Goal: Task Accomplishment & Management: Use online tool/utility

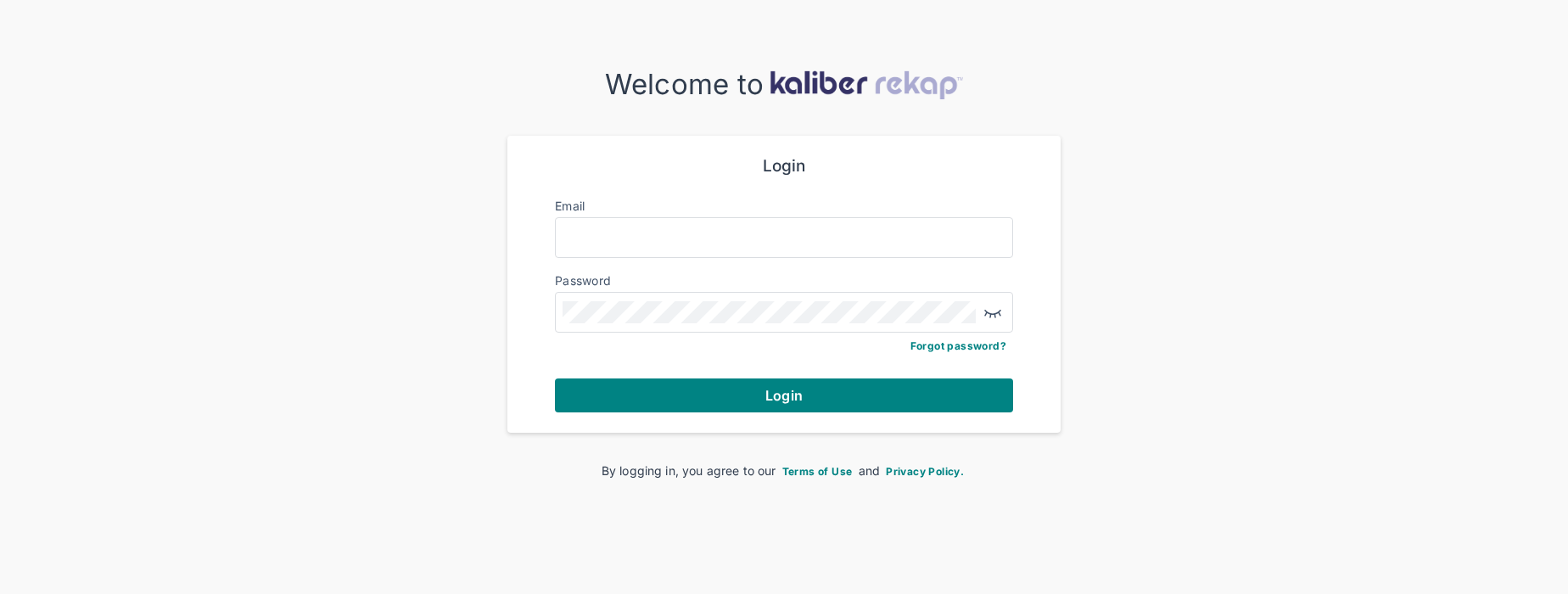
click at [693, 242] on input "Email" at bounding box center [784, 237] width 443 height 22
type input "**********"
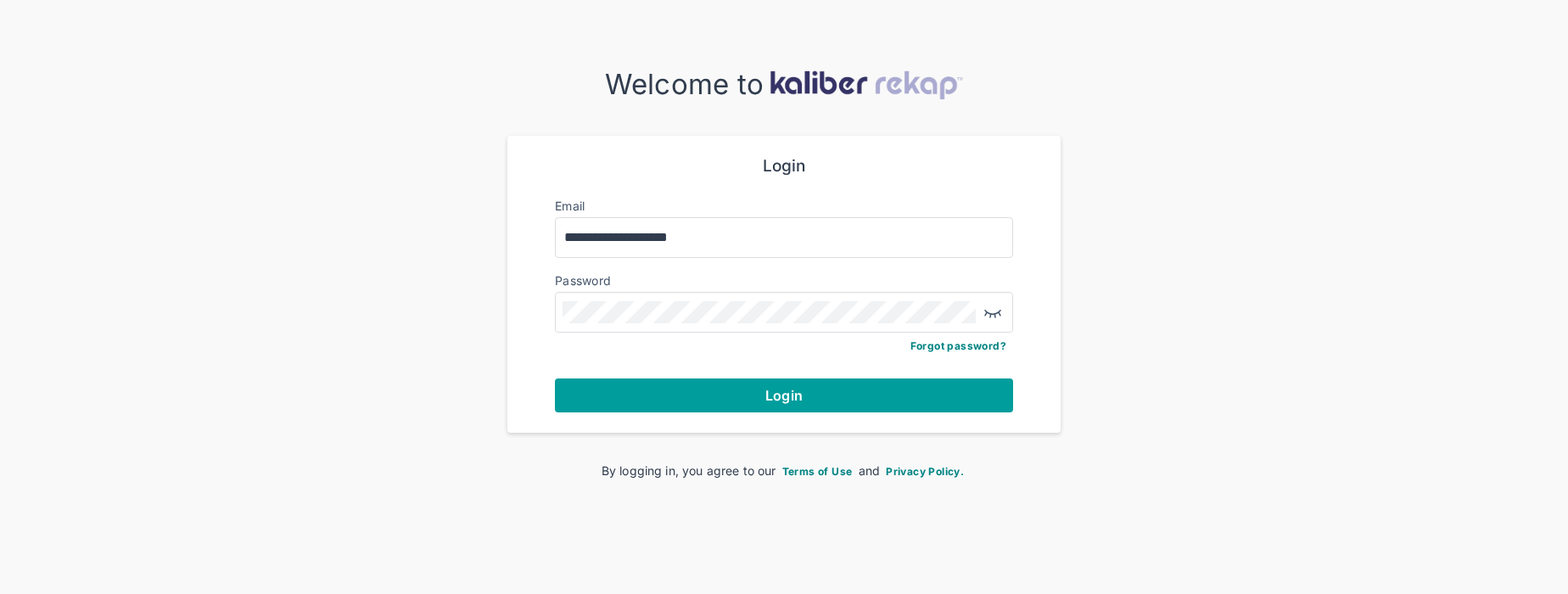
click at [757, 397] on button "Login" at bounding box center [784, 395] width 458 height 34
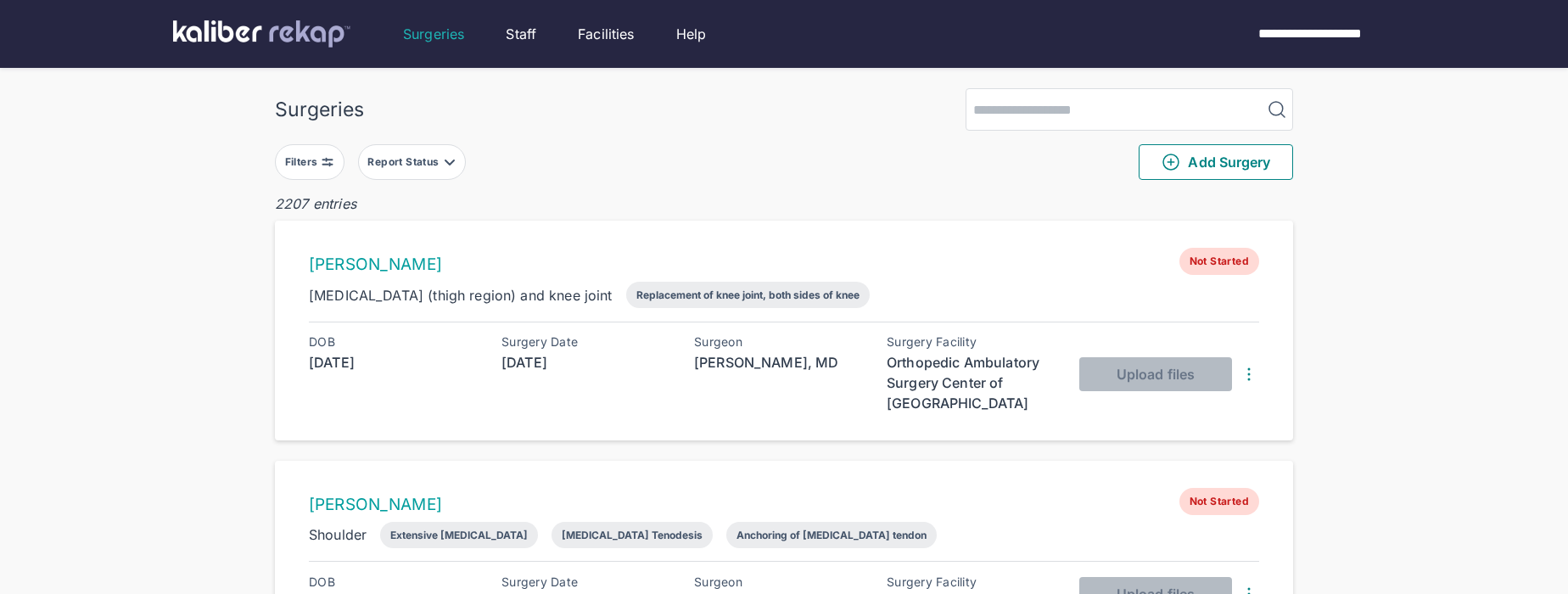
click at [299, 158] on div "Filters" at bounding box center [303, 162] width 37 height 14
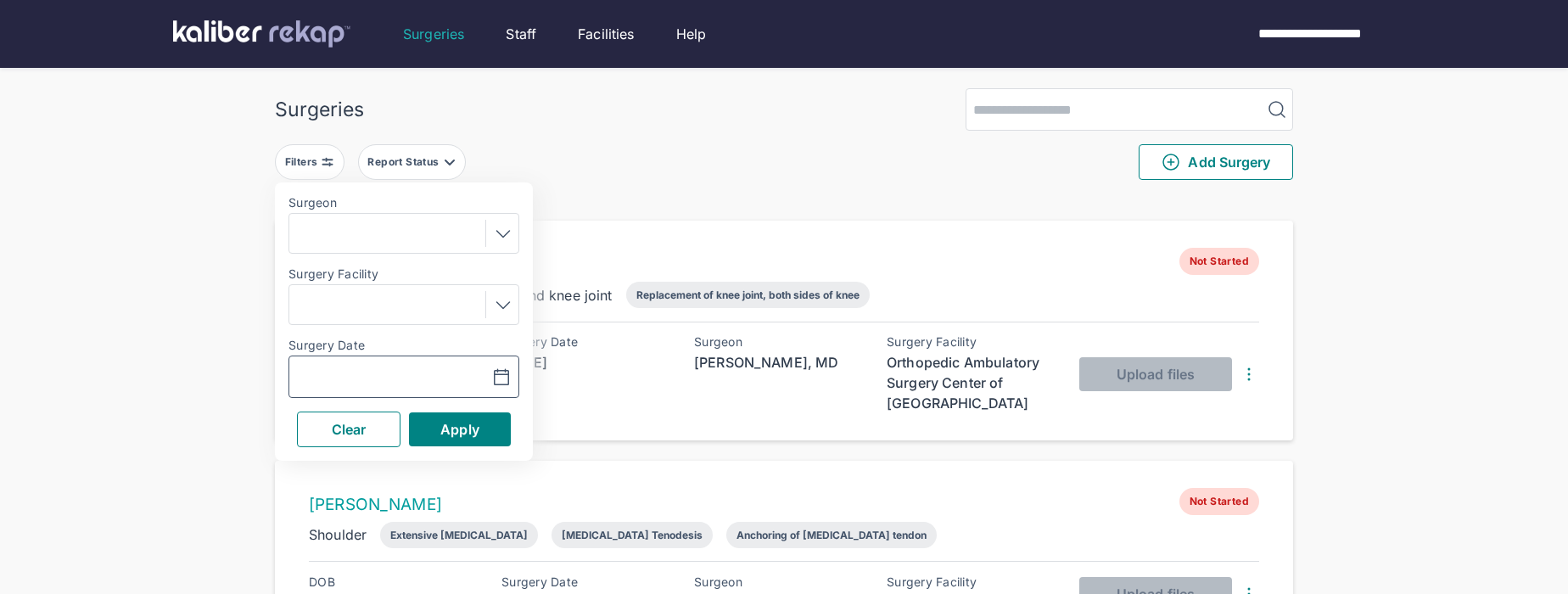
click at [501, 368] on icon "button" at bounding box center [501, 377] width 20 height 20
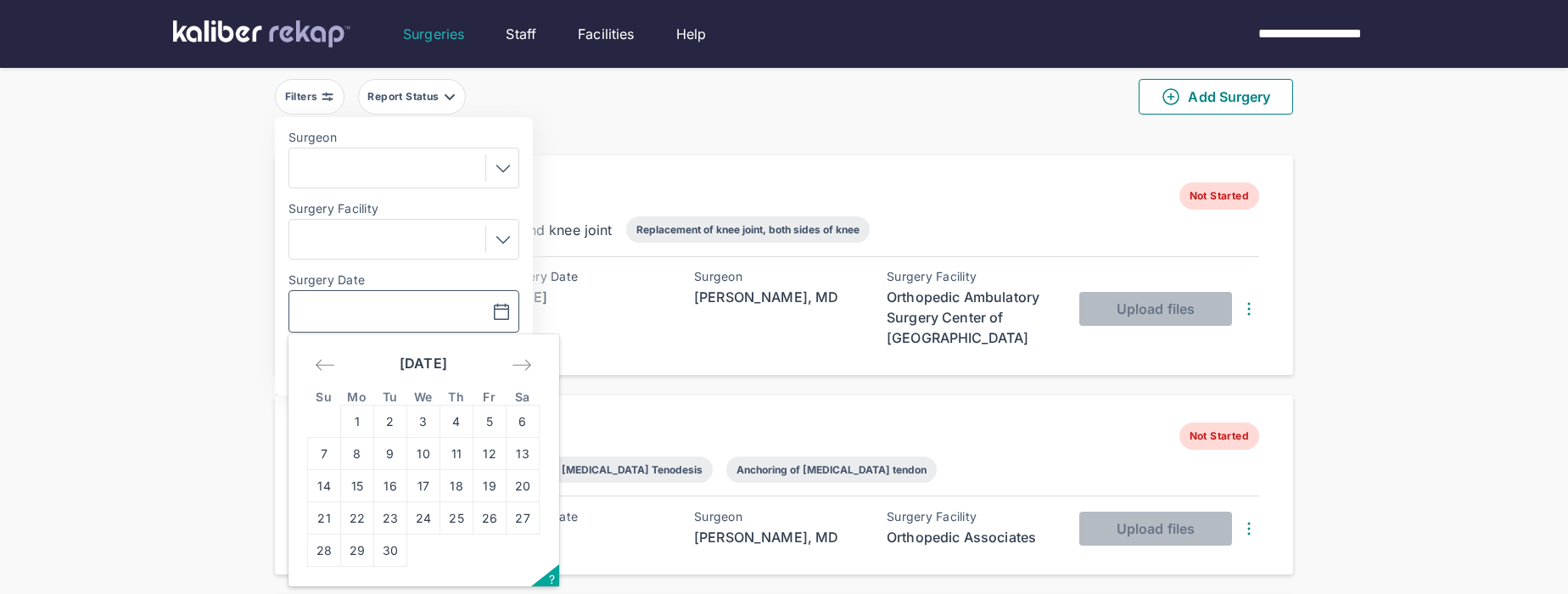
scroll to position [74, 0]
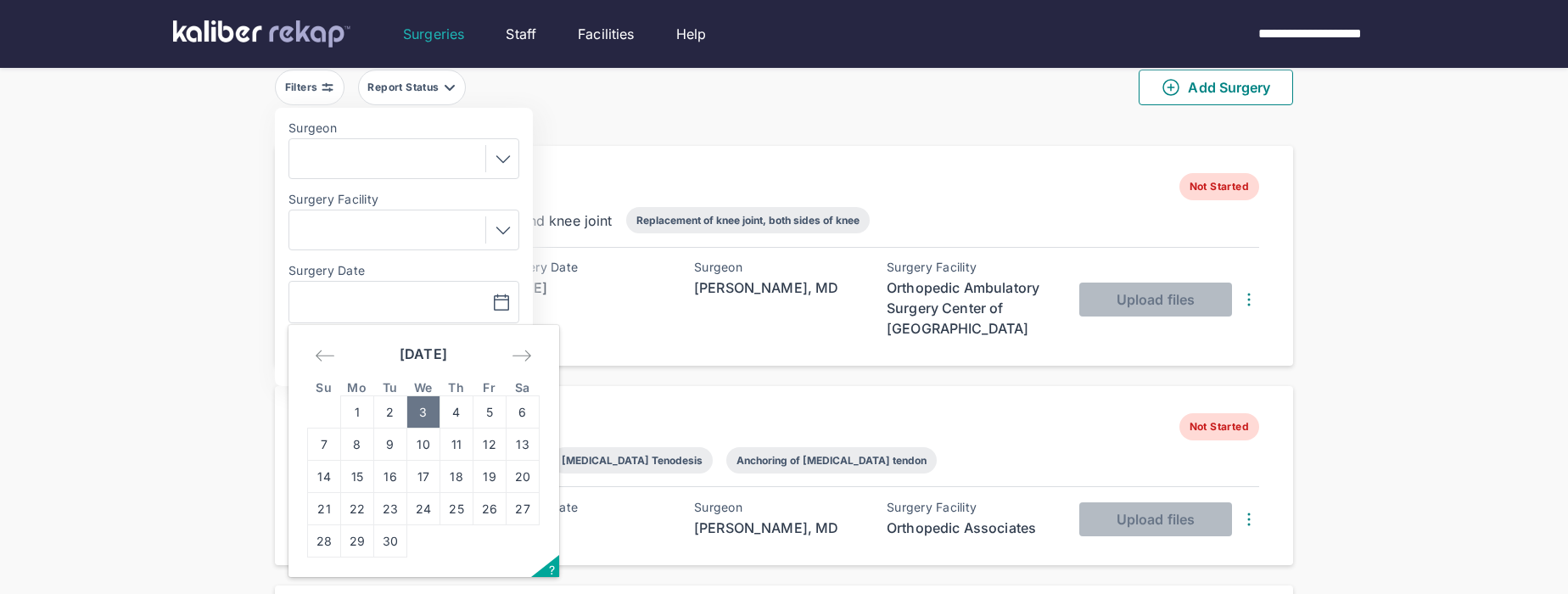
click at [421, 415] on td "3" at bounding box center [423, 412] width 33 height 32
type input "**********"
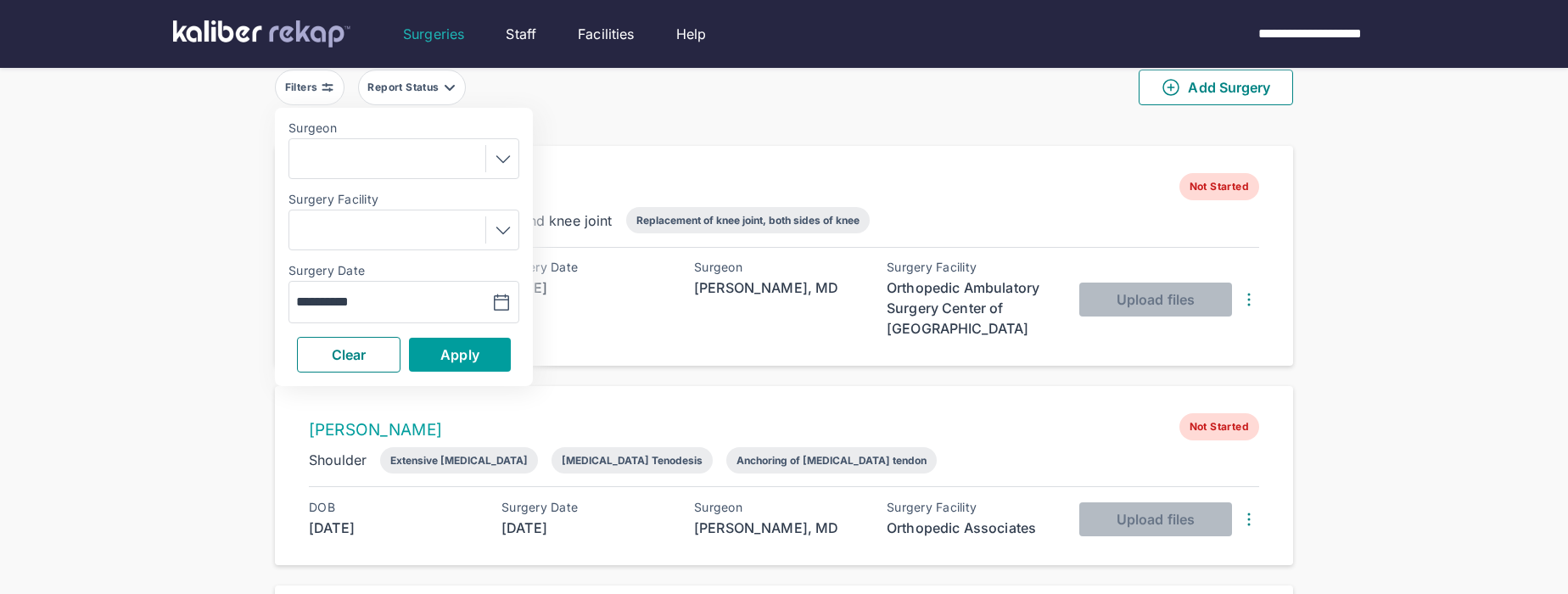
click at [452, 362] on button "Apply" at bounding box center [460, 355] width 101 height 34
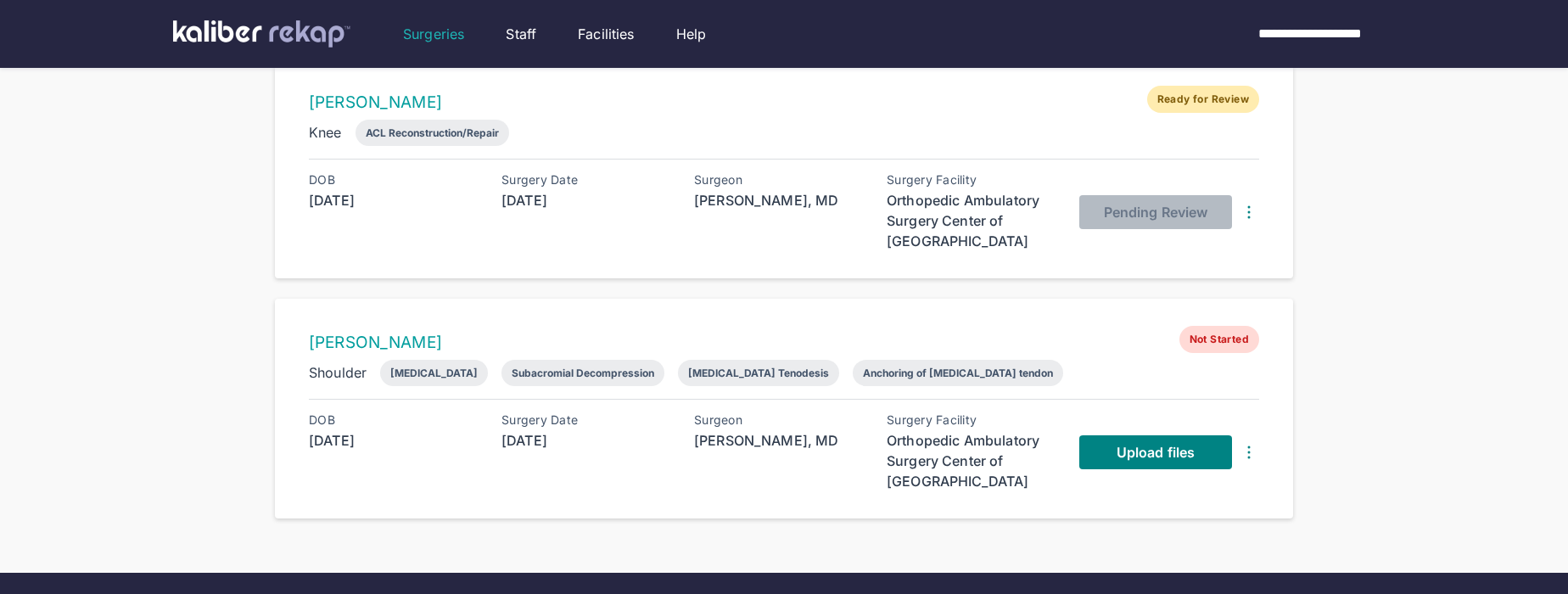
scroll to position [677, 0]
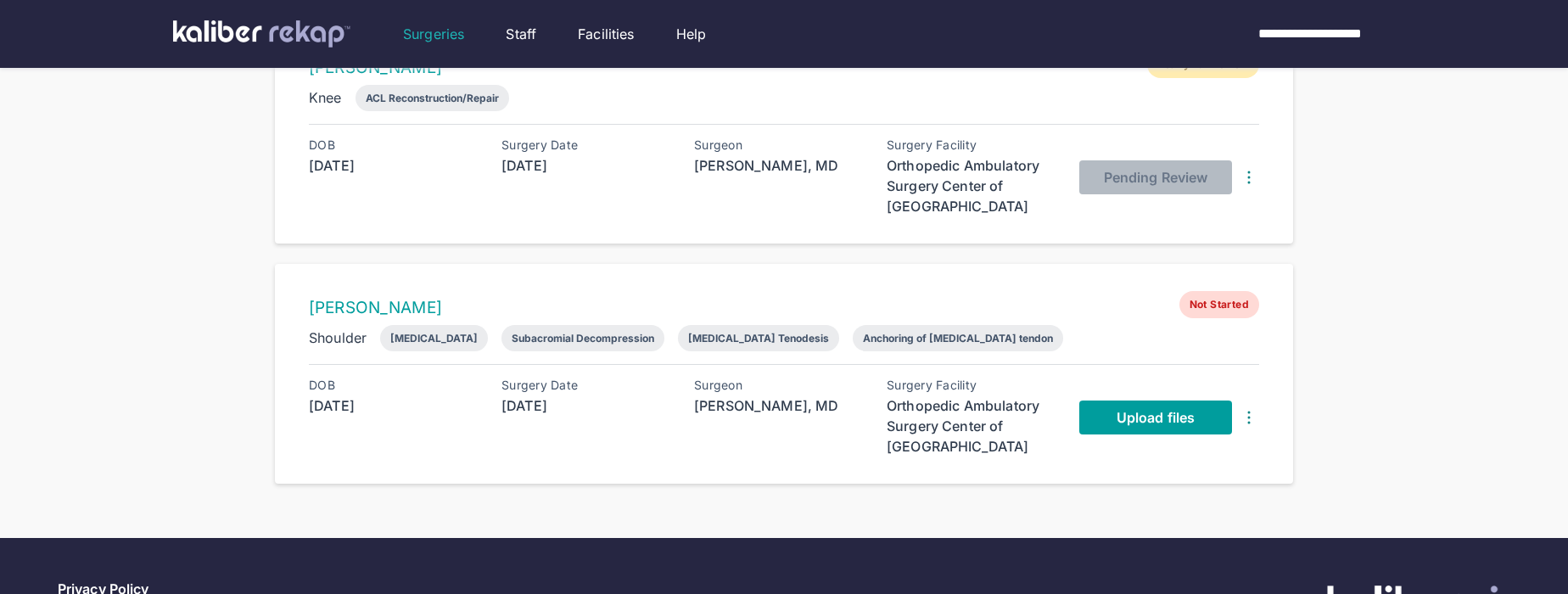
click at [1091, 416] on link "Upload files" at bounding box center [1156, 417] width 153 height 34
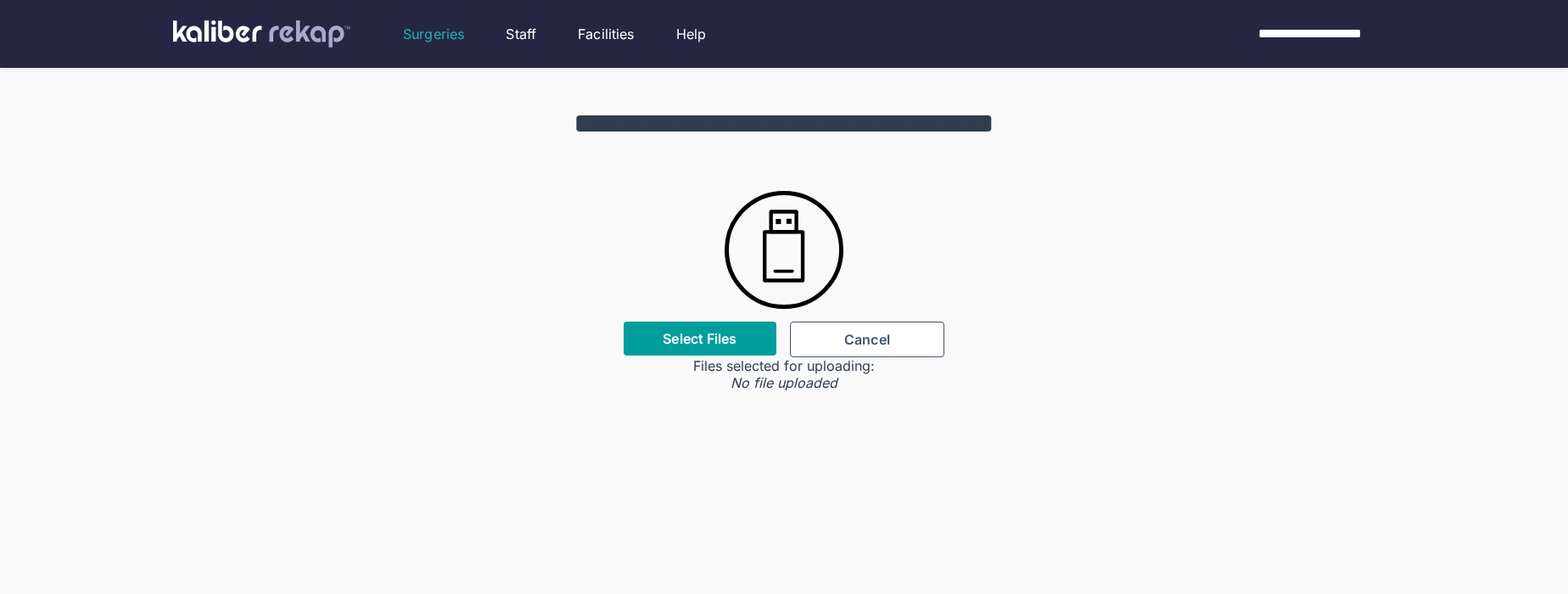
click at [708, 340] on label "Select Files" at bounding box center [700, 338] width 74 height 17
click at [0, 0] on input "Select Files" at bounding box center [0, 0] width 0 height 0
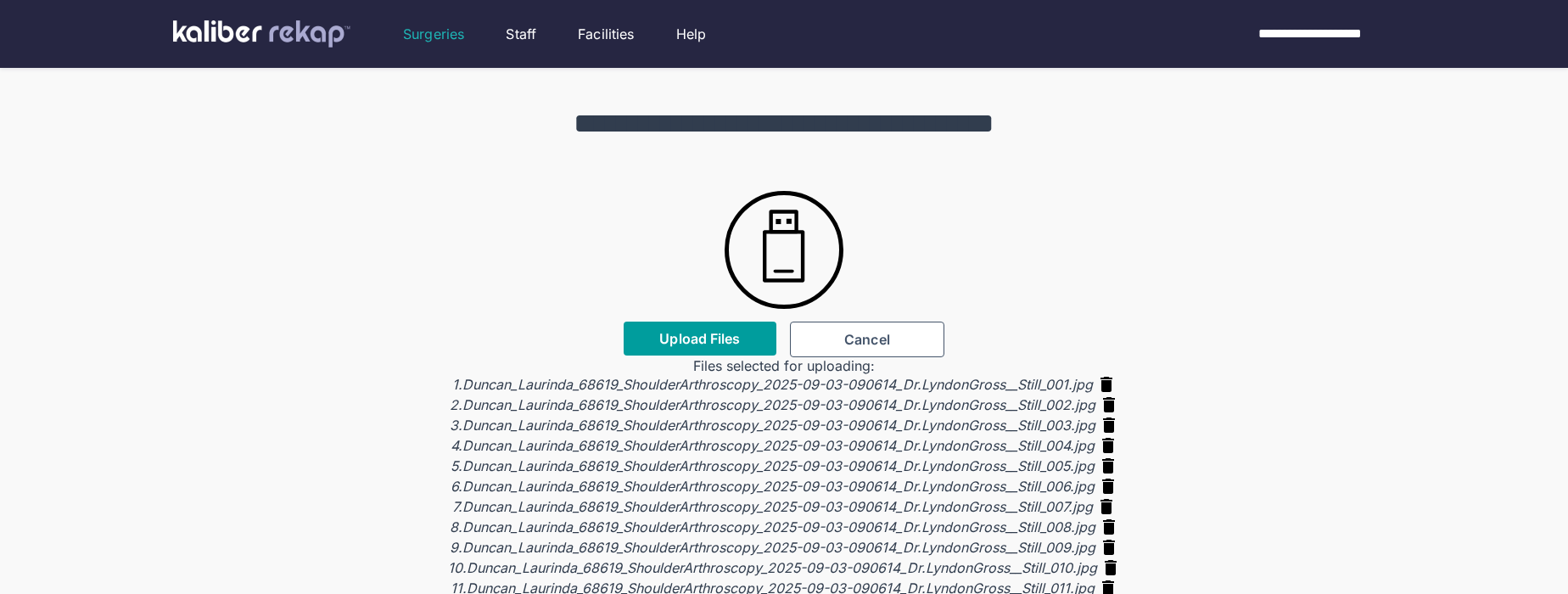
click at [689, 332] on span "Upload Files" at bounding box center [700, 338] width 80 height 17
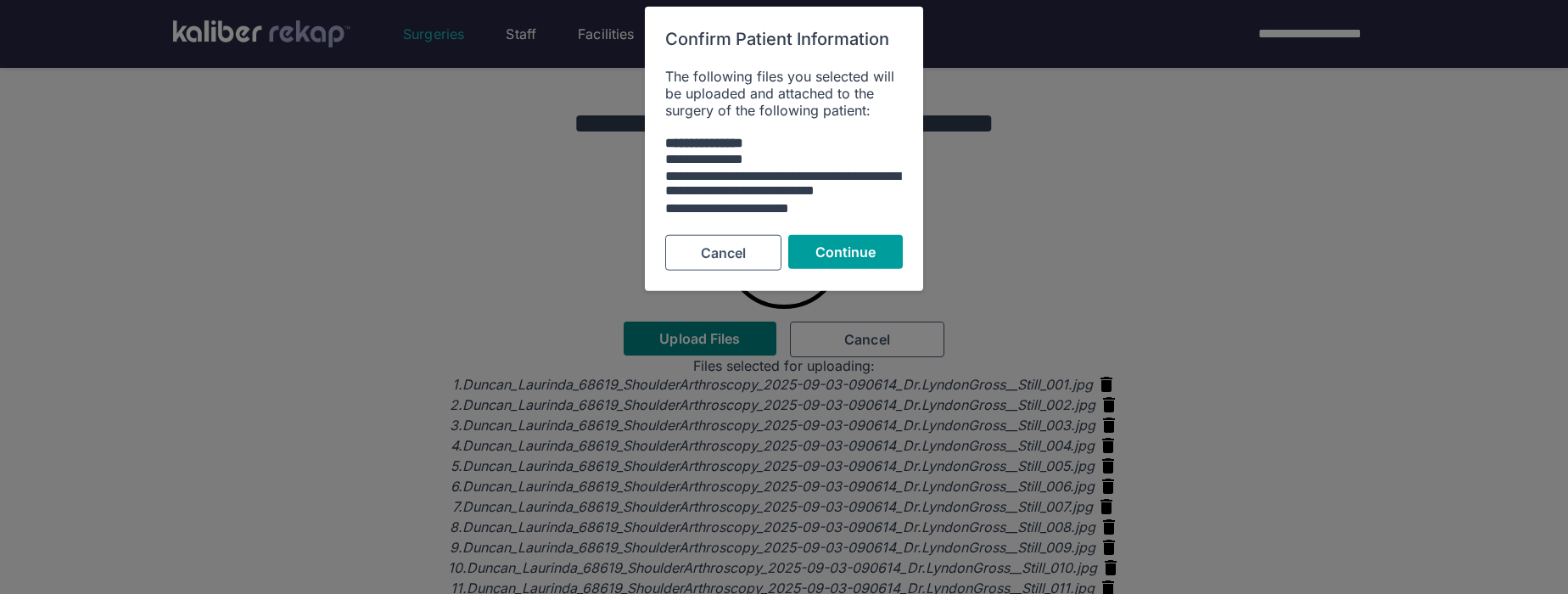
click at [836, 251] on span "Continue" at bounding box center [846, 250] width 61 height 17
